Goal: Check status: Check status

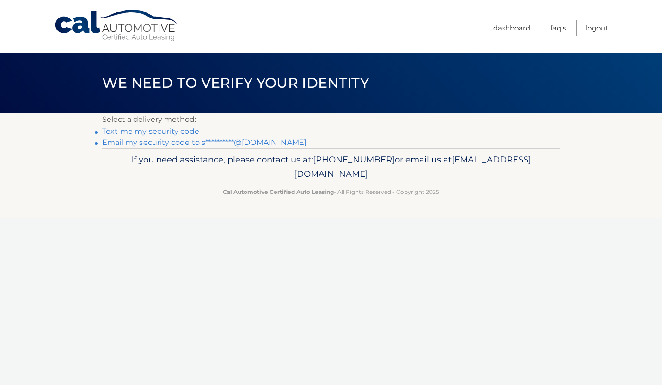
click at [136, 142] on link "**********" at bounding box center [204, 142] width 204 height 9
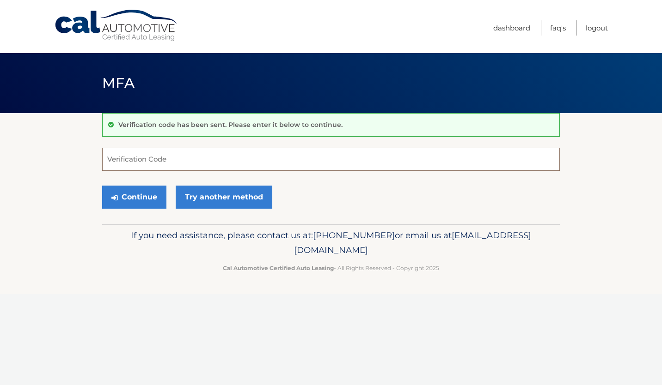
click at [243, 160] on input "Verification Code" at bounding box center [330, 159] width 457 height 23
paste input "335798"
type input "335798"
click at [117, 192] on button "Continue" at bounding box center [134, 197] width 64 height 23
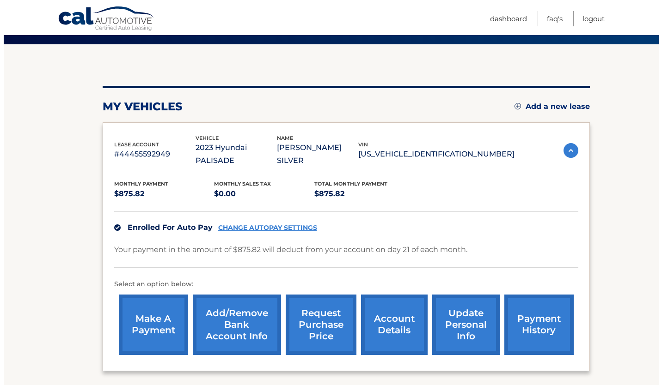
scroll to position [69, 0]
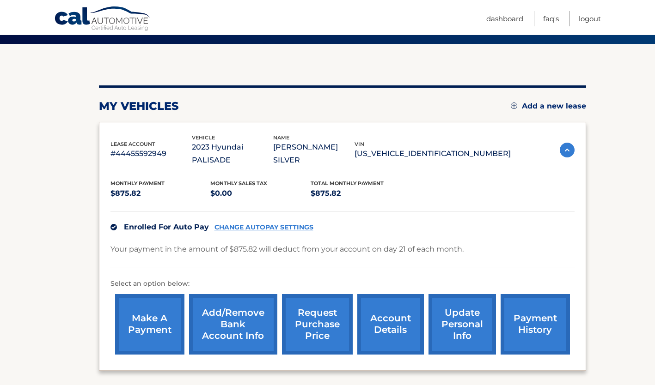
click at [316, 313] on link "request purchase price" at bounding box center [317, 324] width 71 height 61
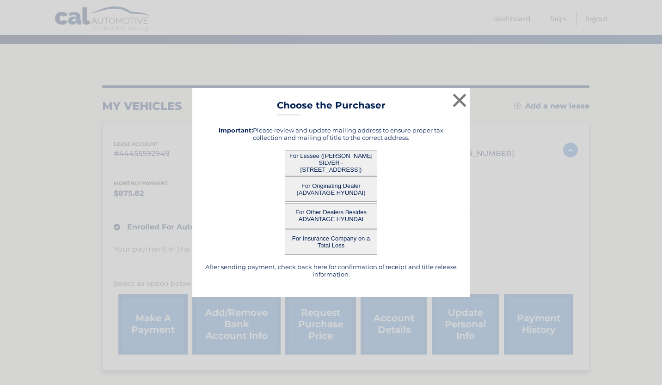
click at [357, 161] on button "For Lessee ([PERSON_NAME] SILVER - [STREET_ADDRESS])" at bounding box center [331, 162] width 92 height 25
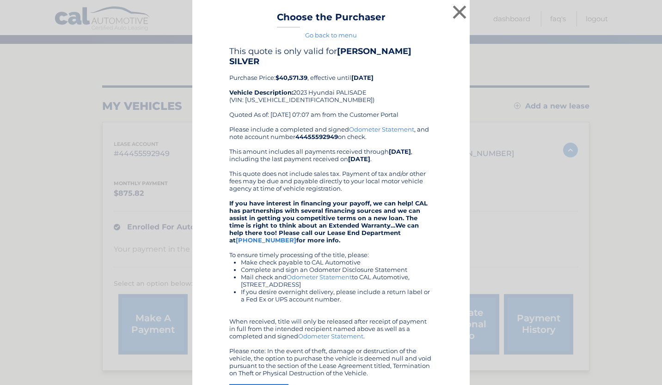
scroll to position [62, 0]
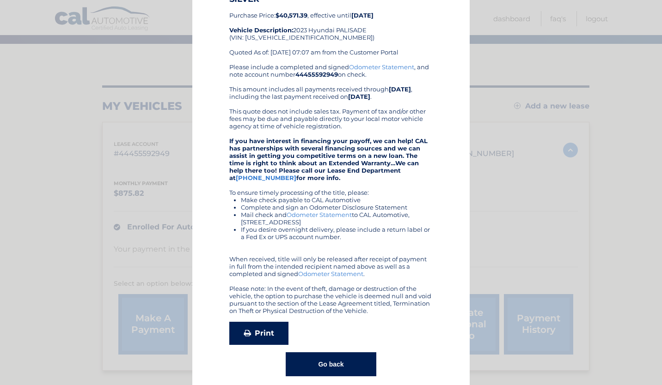
click at [257, 324] on link "Print" at bounding box center [258, 333] width 59 height 23
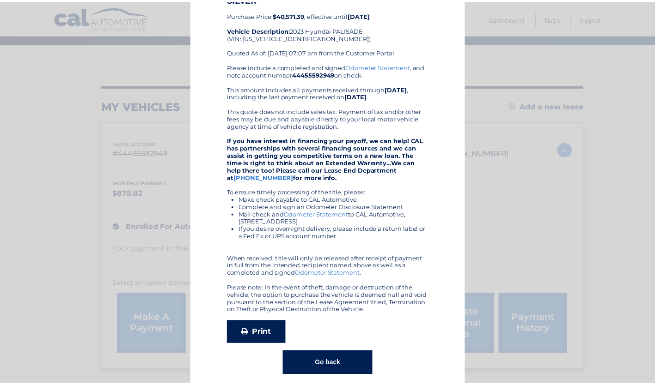
scroll to position [0, 0]
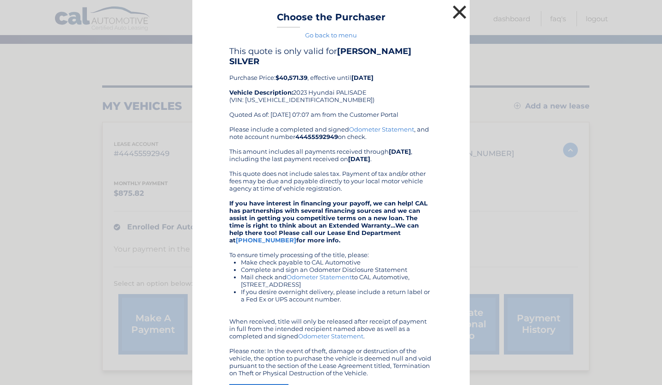
click at [457, 12] on button "×" at bounding box center [459, 12] width 18 height 18
